Goal: Task Accomplishment & Management: Manage account settings

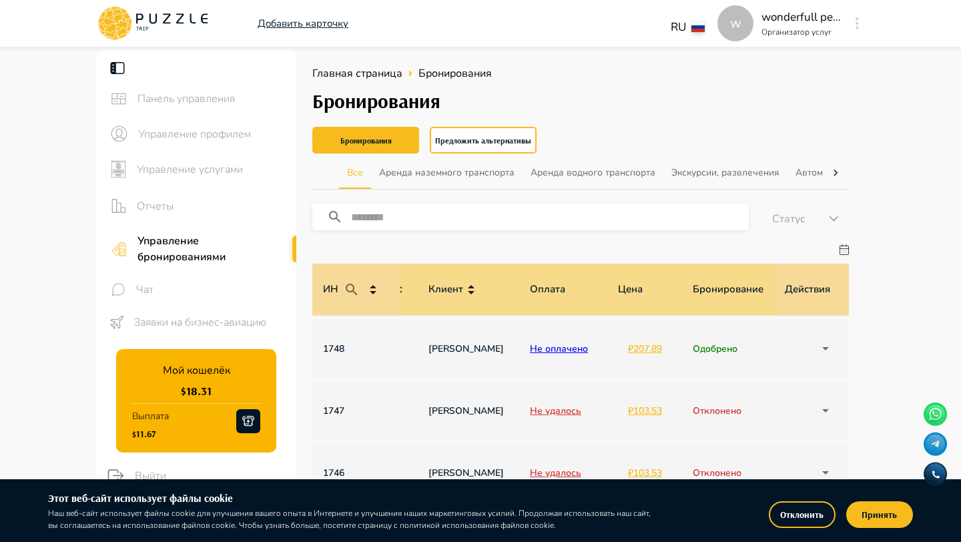
click at [239, 171] on span "Управление услугами" at bounding box center [211, 169] width 149 height 16
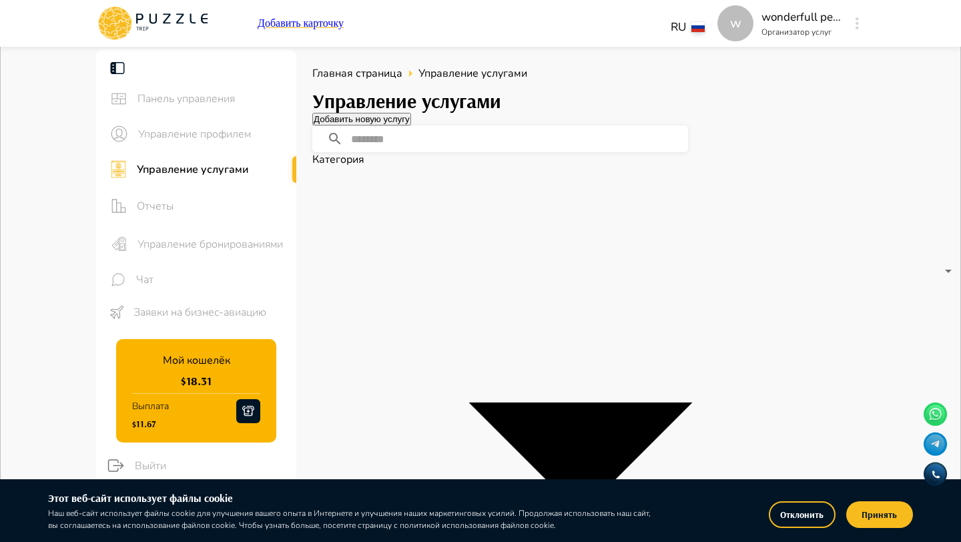
scroll to position [0, 208]
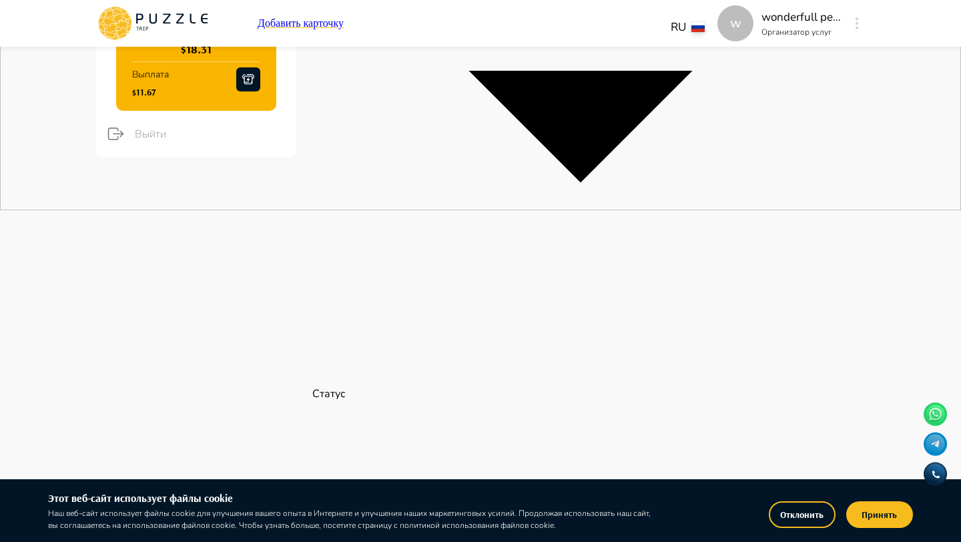
scroll to position [338, 0]
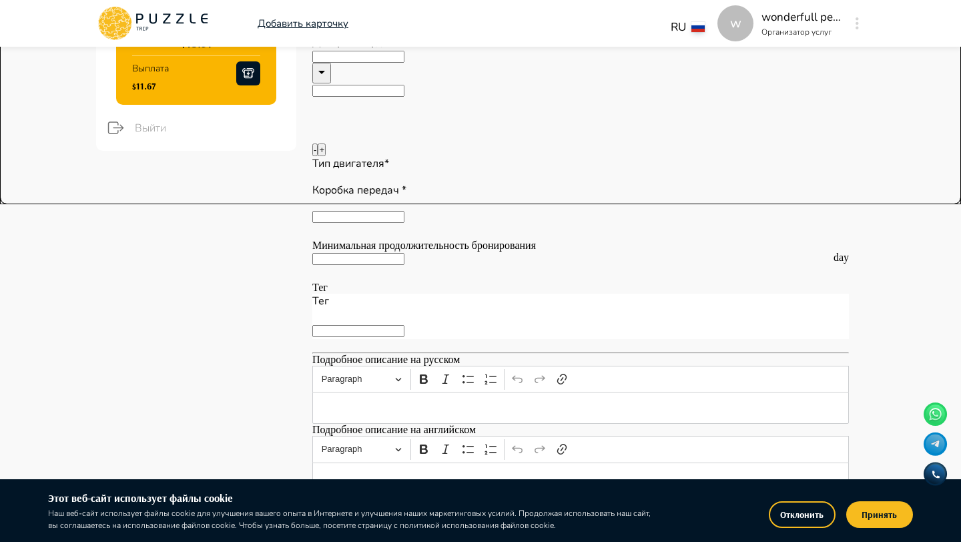
type textarea "*"
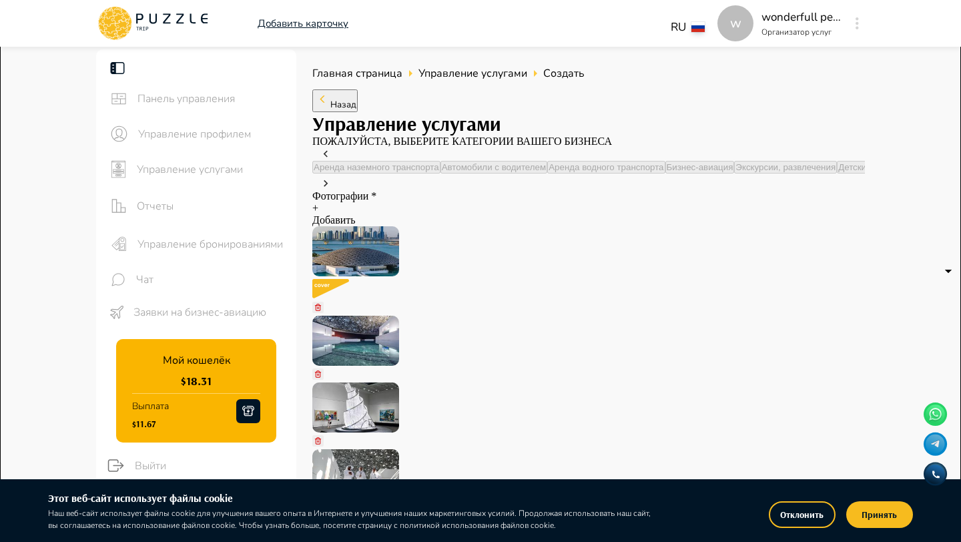
scroll to position [79, 0]
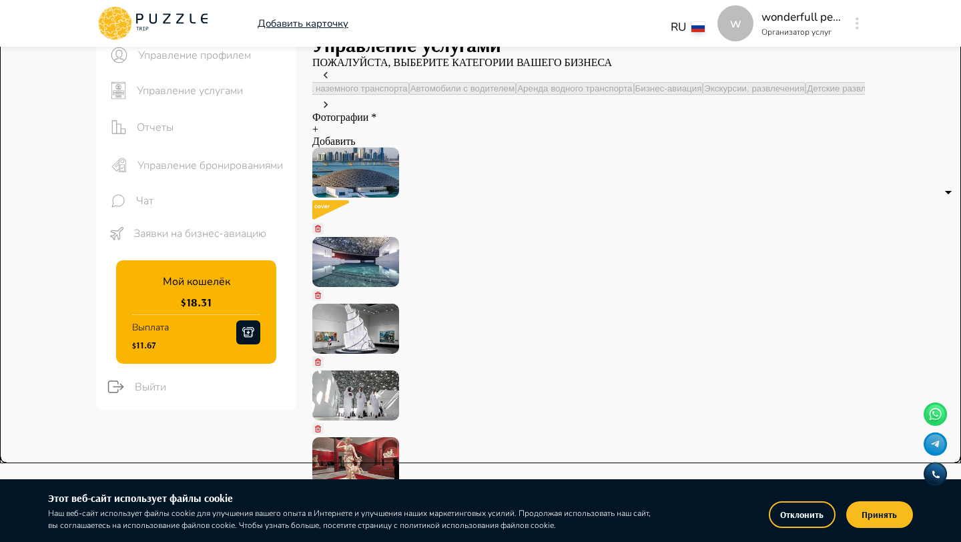
type textarea "*"
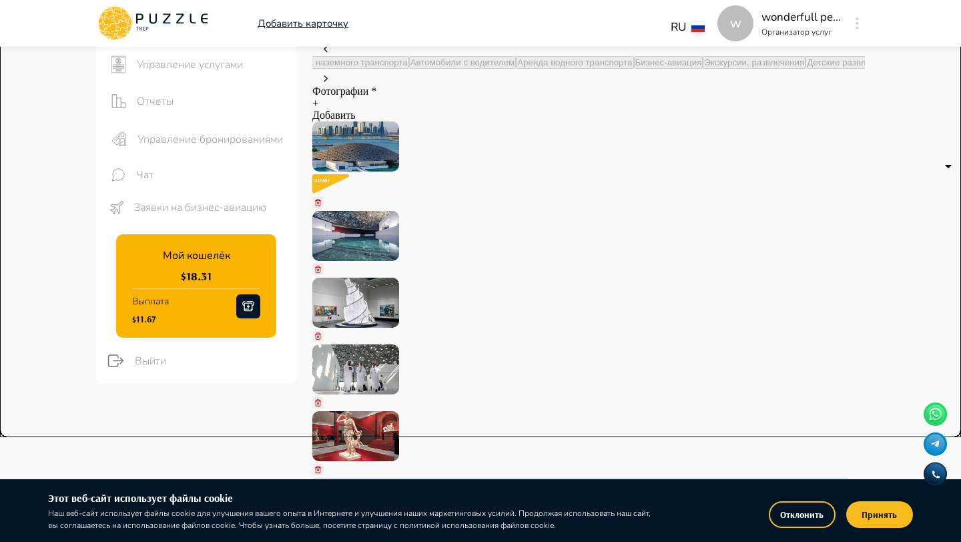
type textarea "*"
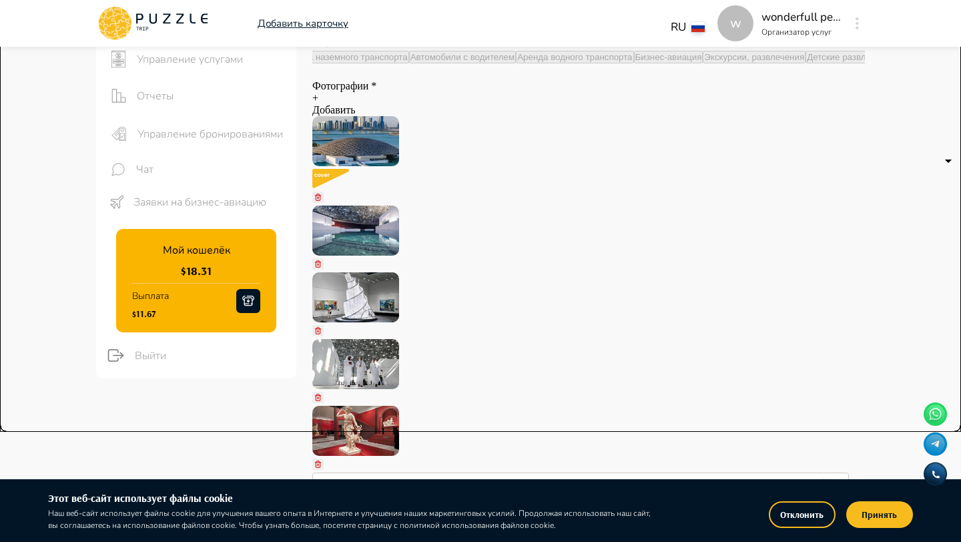
type textarea "*"
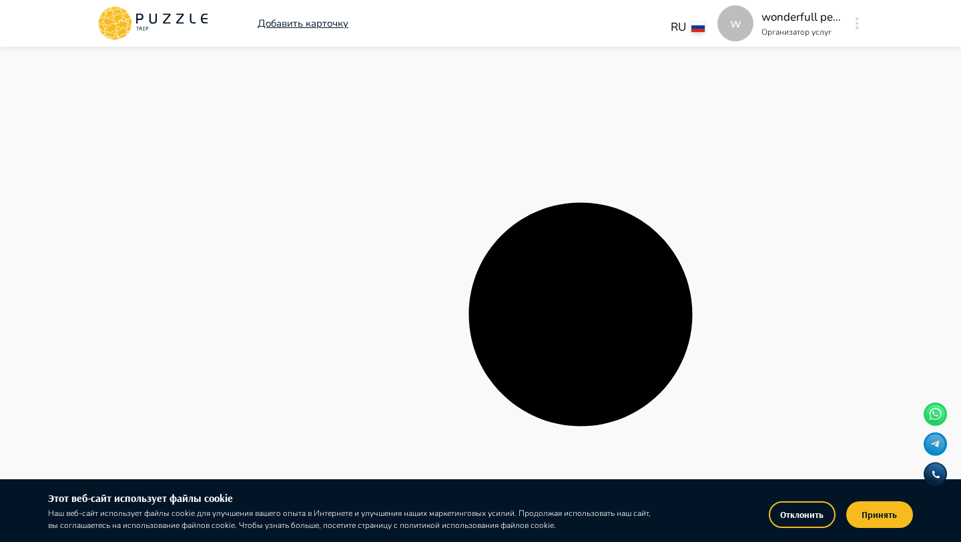
scroll to position [2977, 0]
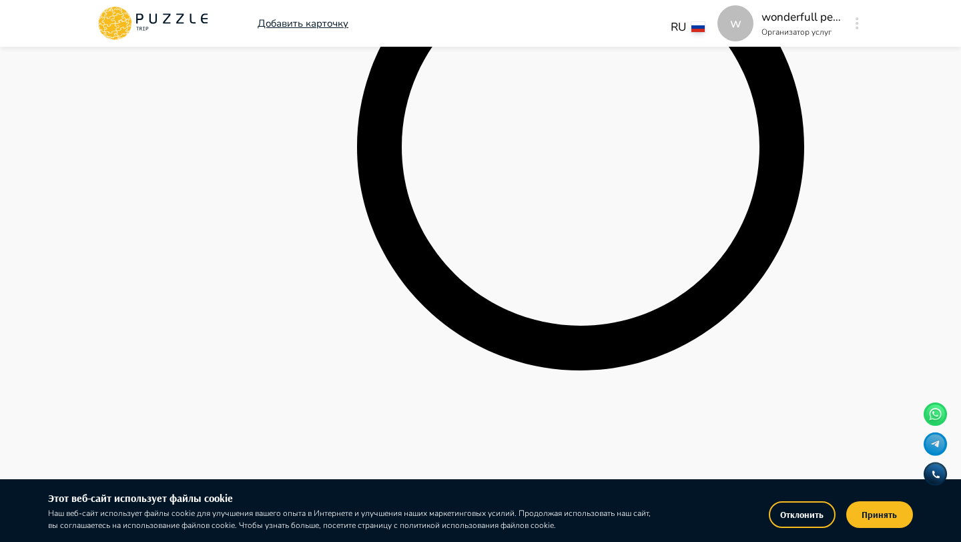
drag, startPoint x: 572, startPoint y: 370, endPoint x: 529, endPoint y: 366, distance: 42.9
copy span "Билеты"
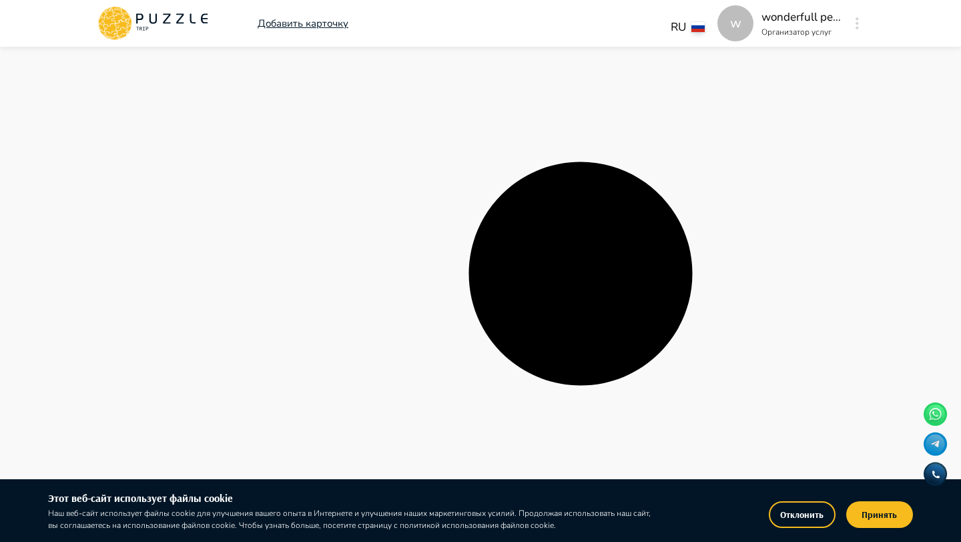
scroll to position [4507, 0]
